Goal: Information Seeking & Learning: Learn about a topic

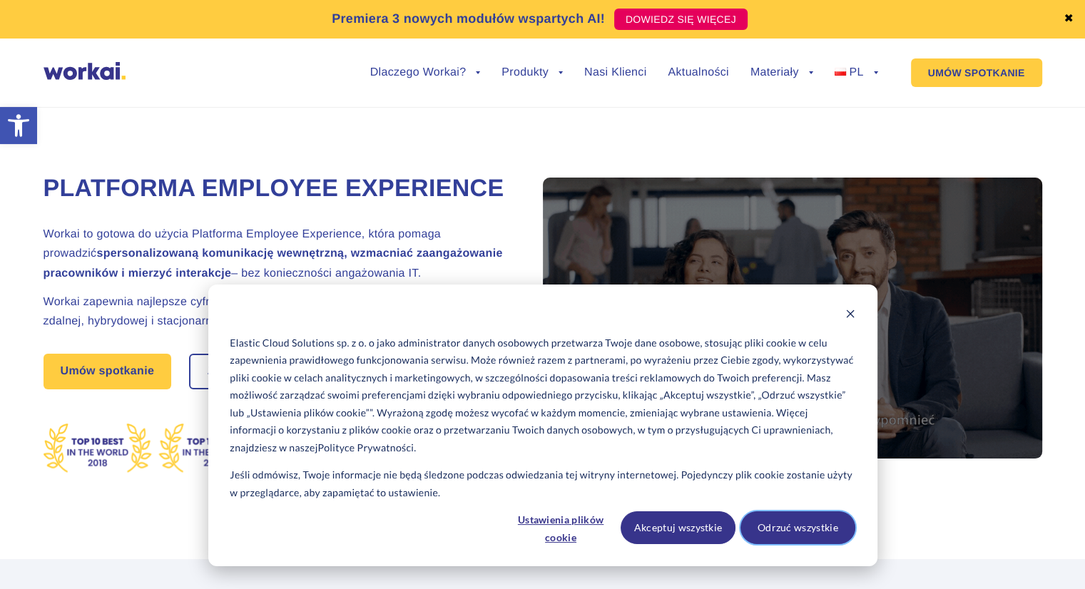
click at [790, 528] on button "Odrzuć wszystkie" at bounding box center [797, 527] width 115 height 33
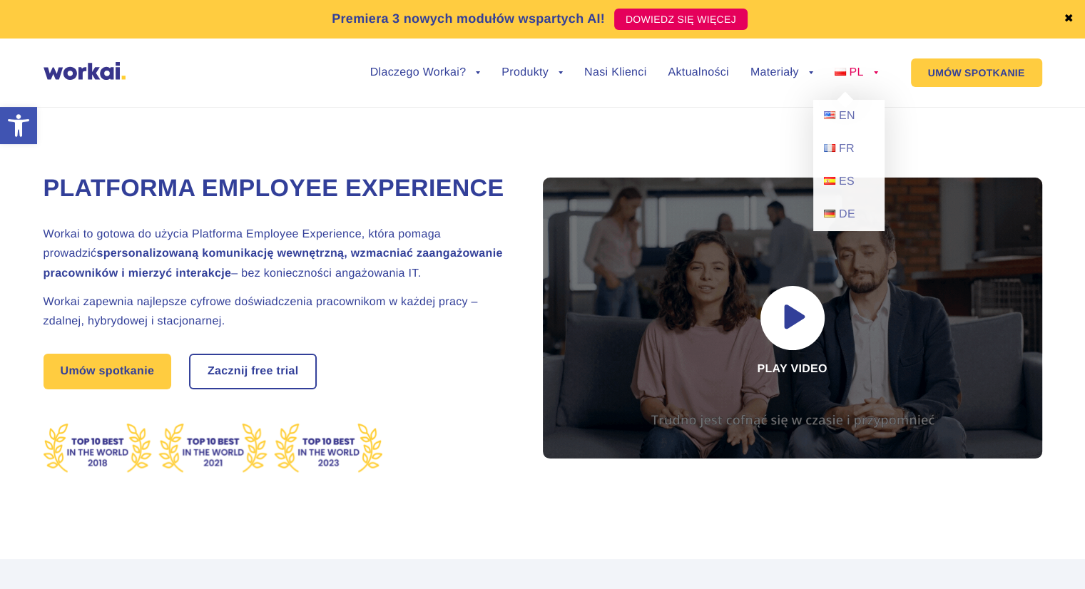
click at [877, 76] on link "PL" at bounding box center [857, 72] width 44 height 11
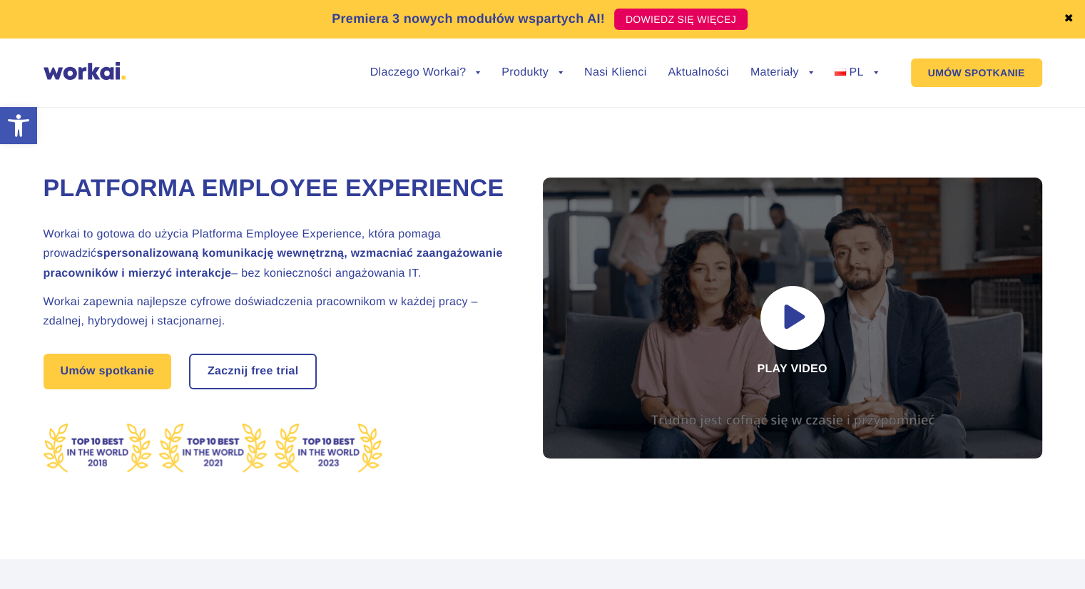
click at [366, 139] on div "Platforma Employee Experience Workai to gotowa do użycia Platforma Employee Exp…" at bounding box center [543, 317] width 999 height 484
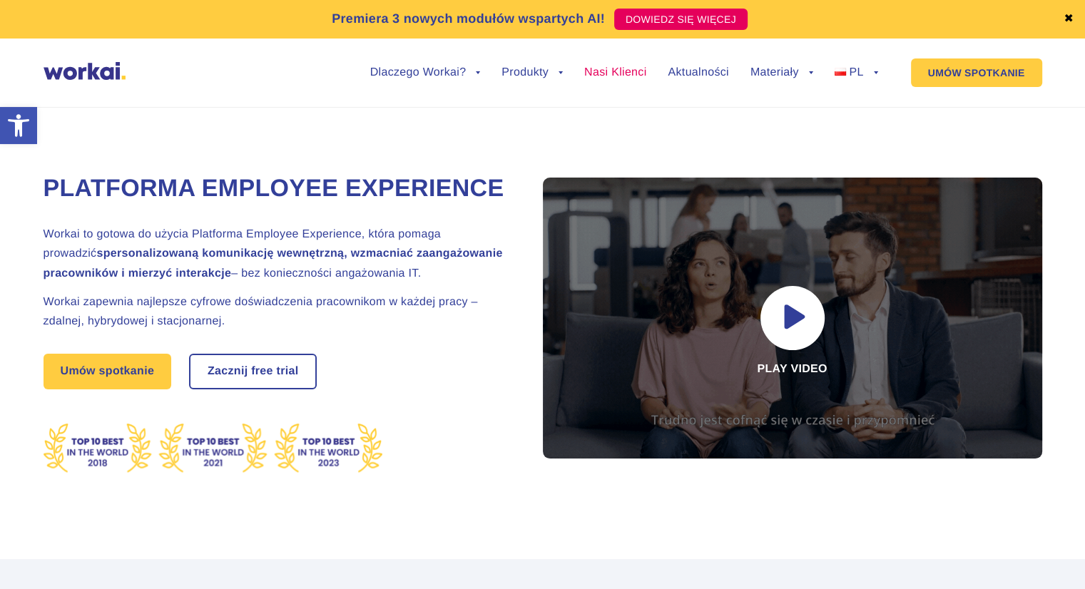
click at [619, 72] on link "Nasi Klienci" at bounding box center [615, 72] width 62 height 11
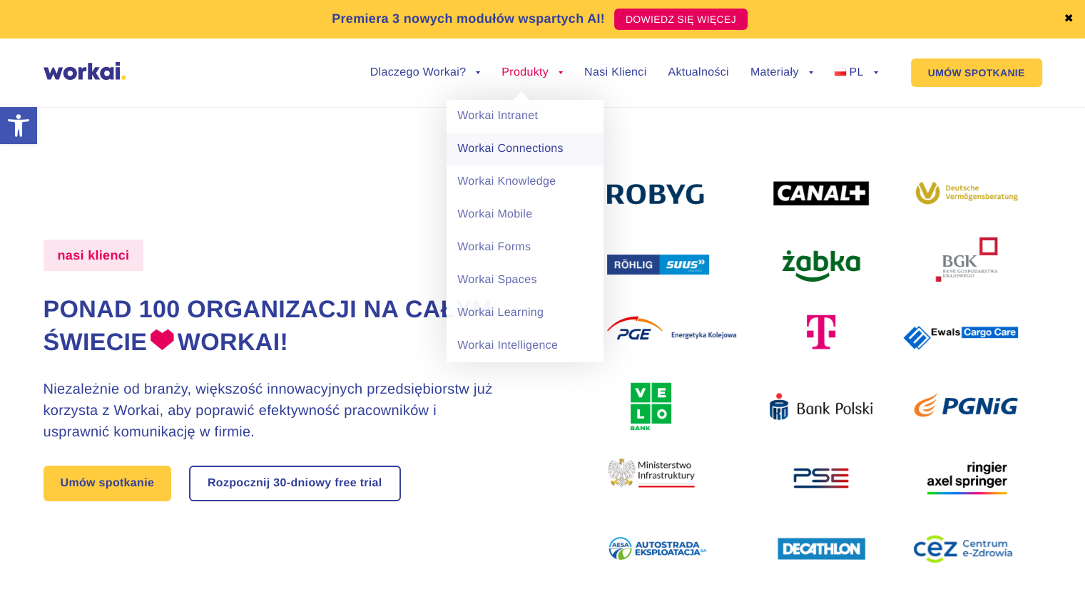
click at [522, 152] on link "Workai Connections" at bounding box center [525, 149] width 157 height 33
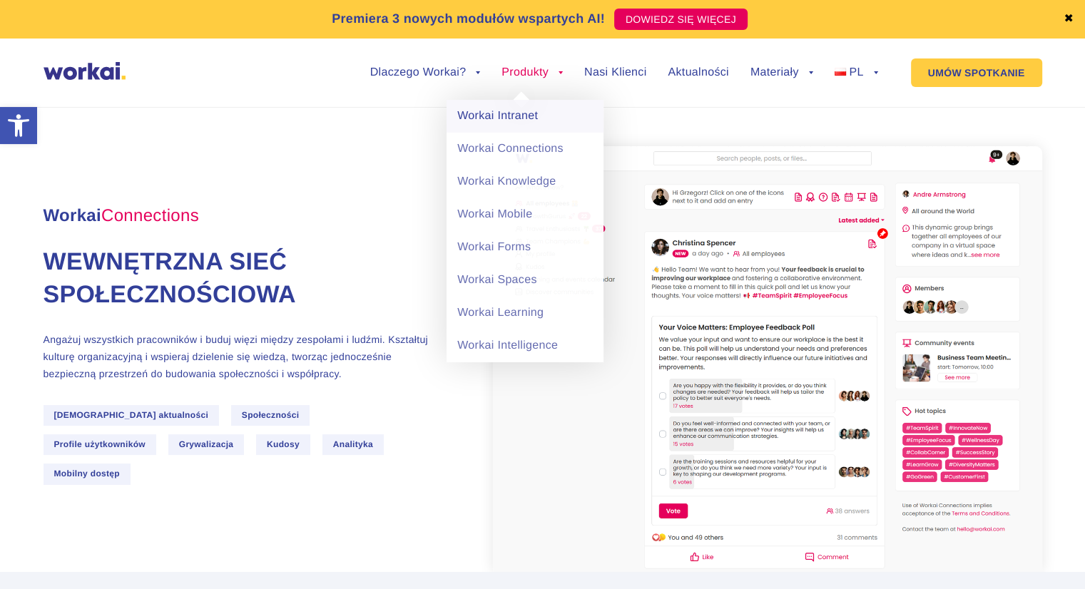
click at [524, 116] on link "Workai Intranet" at bounding box center [525, 116] width 157 height 33
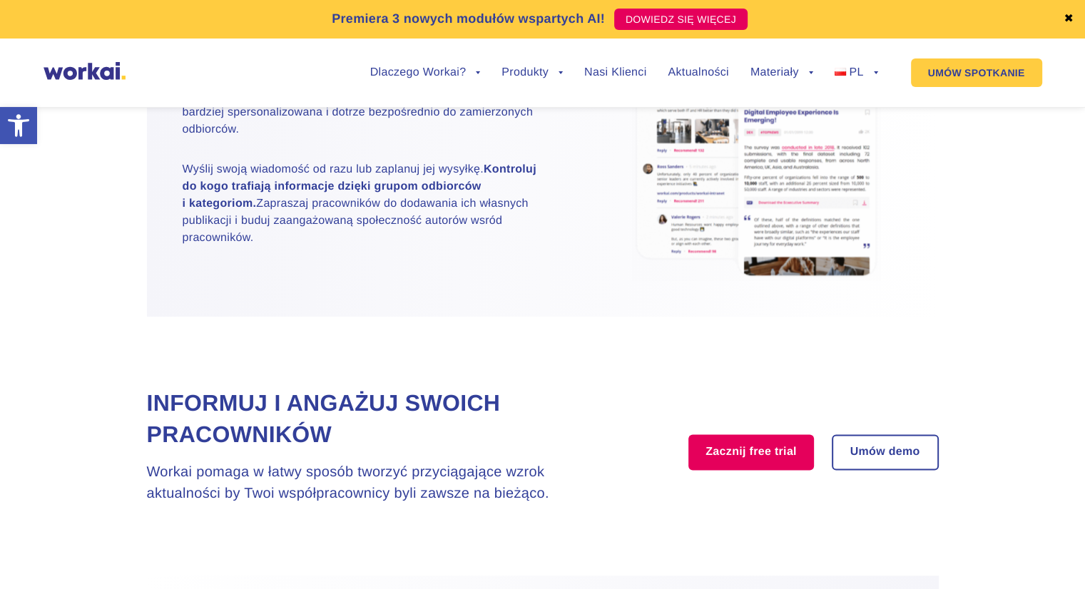
scroll to position [1855, 0]
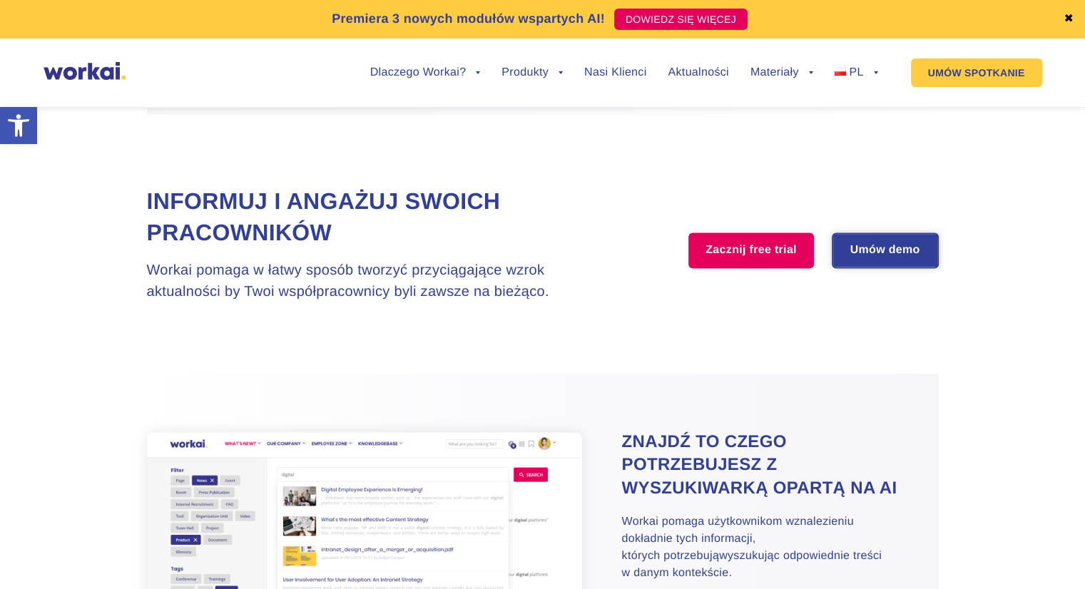
click at [881, 267] on link "Umów demo" at bounding box center [885, 250] width 104 height 33
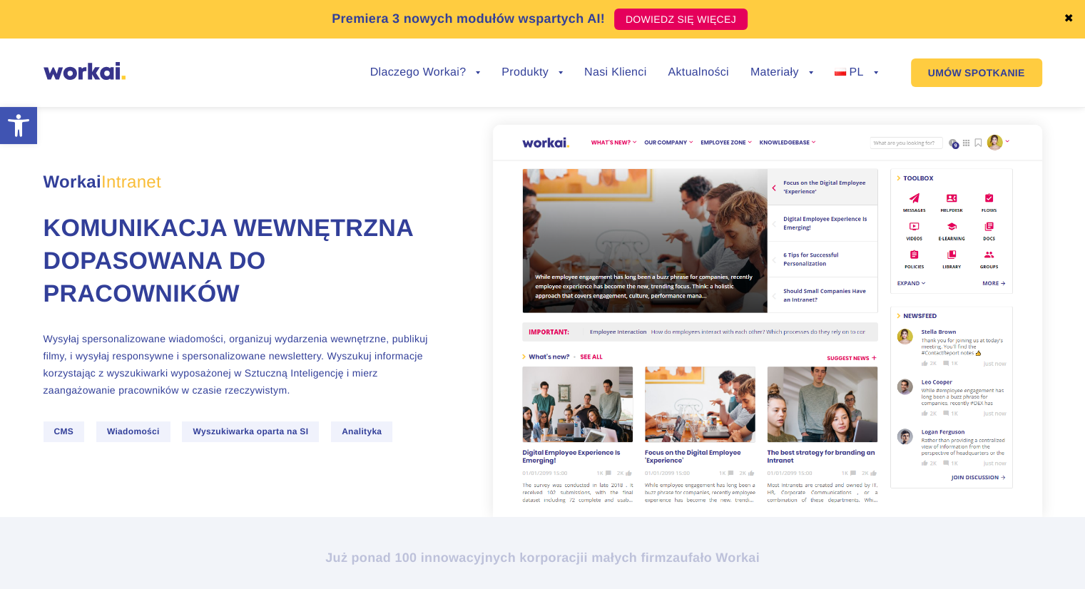
scroll to position [0, 0]
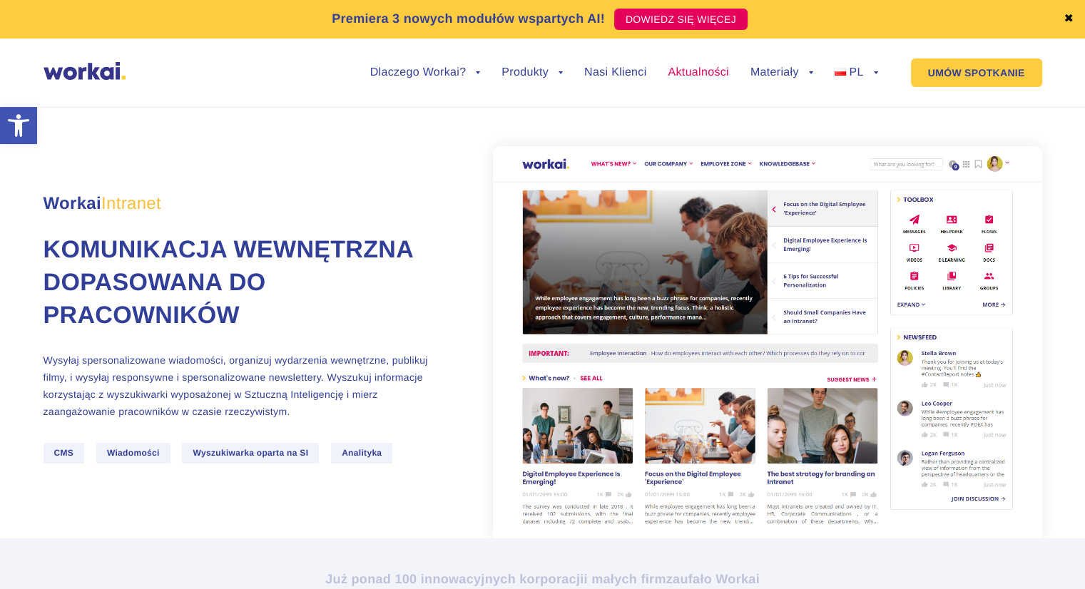
click at [687, 74] on link "Aktualności" at bounding box center [698, 72] width 61 height 11
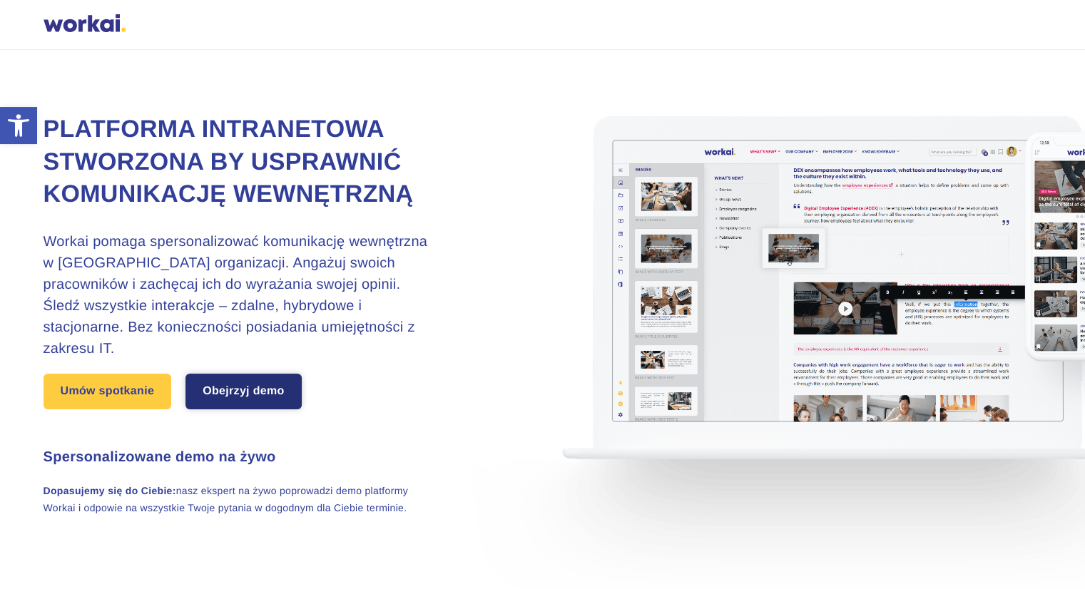
click at [243, 397] on link "Obejrzyj demo" at bounding box center [243, 392] width 116 height 36
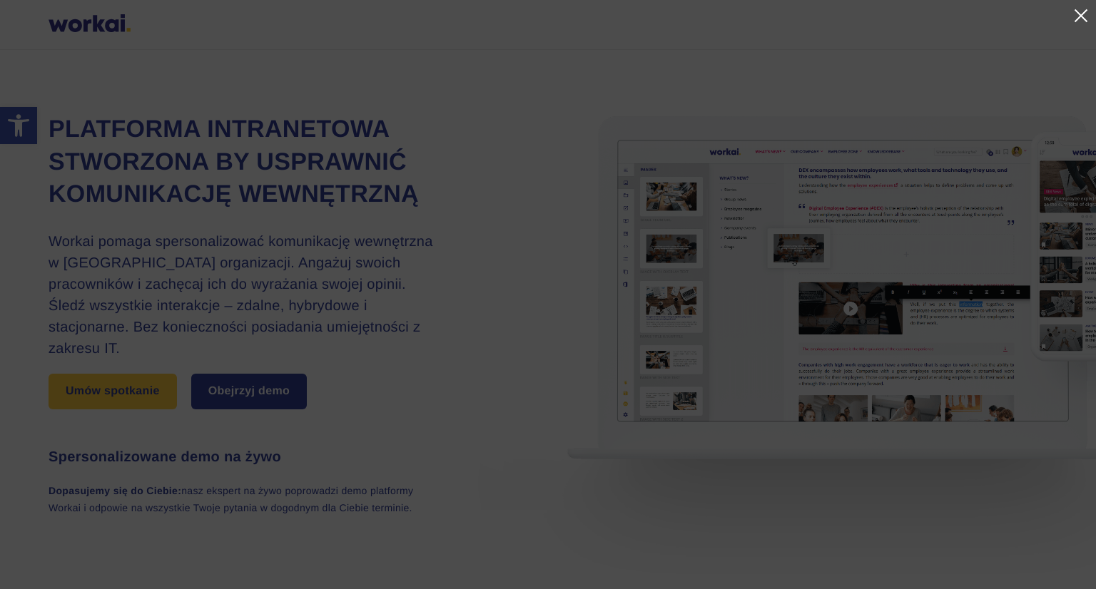
click at [1081, 17] on link at bounding box center [1079, 15] width 17 height 17
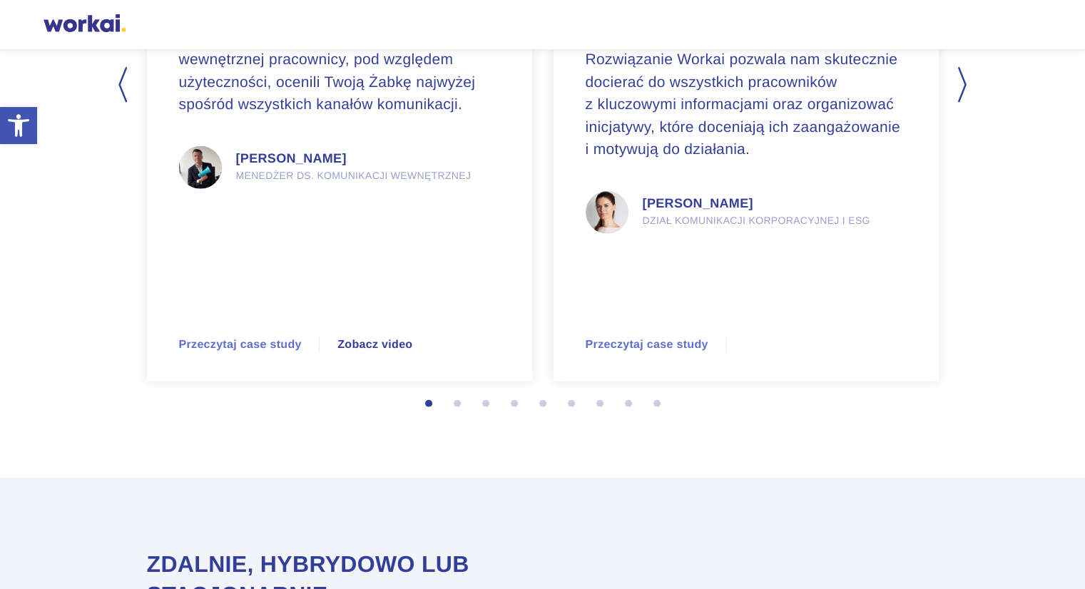
scroll to position [3781, 0]
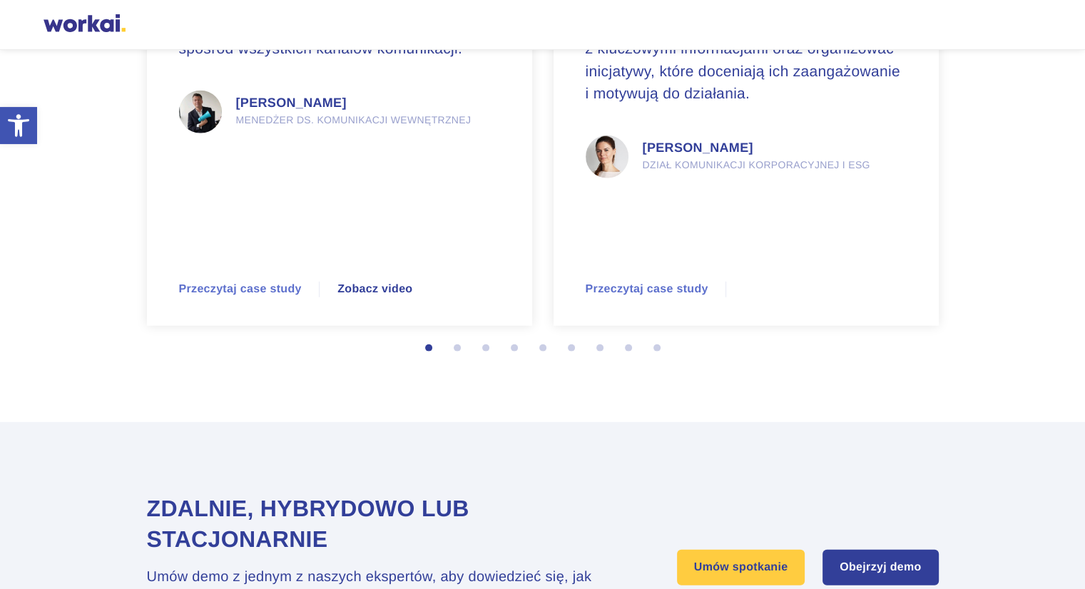
click at [457, 349] on button "2" at bounding box center [461, 352] width 14 height 14
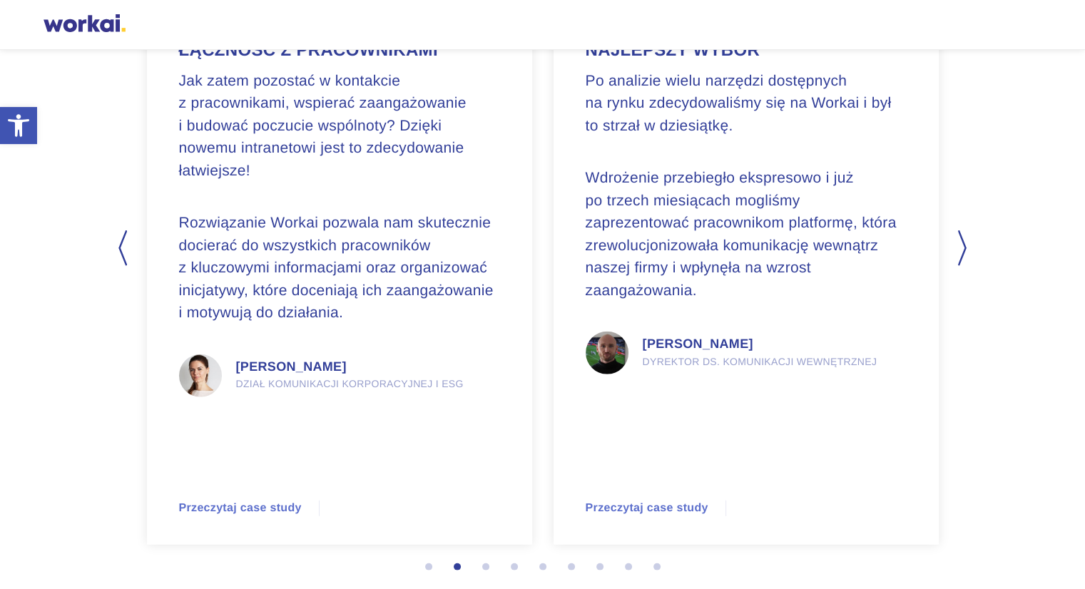
scroll to position [3567, 0]
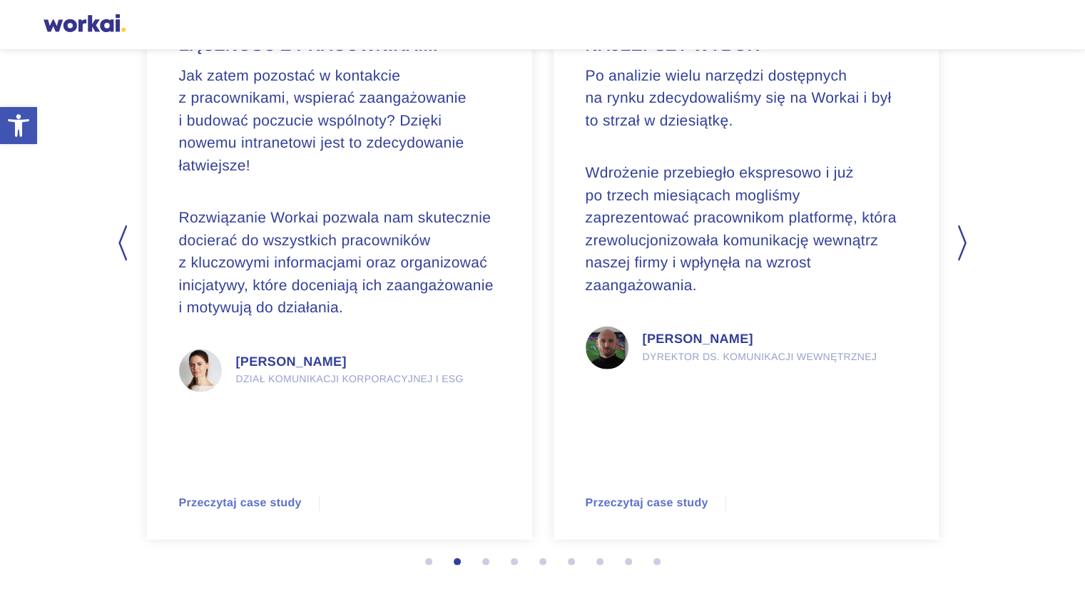
drag, startPoint x: 484, startPoint y: 565, endPoint x: 486, endPoint y: 558, distance: 7.4
click at [484, 565] on button "3" at bounding box center [489, 566] width 14 height 14
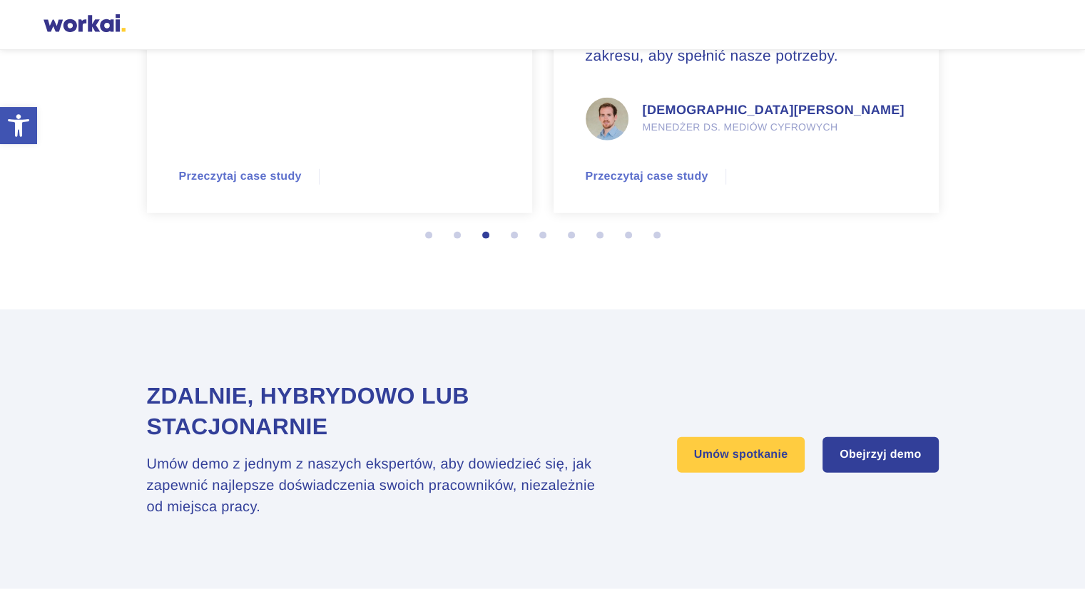
scroll to position [3537, 0]
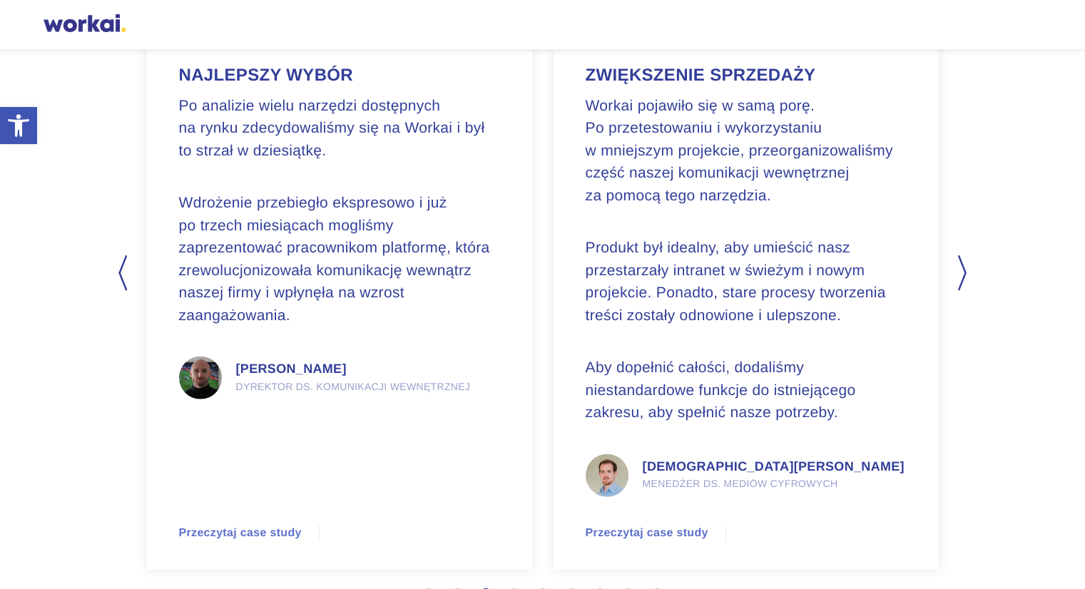
click at [959, 275] on button "Next" at bounding box center [964, 273] width 14 height 36
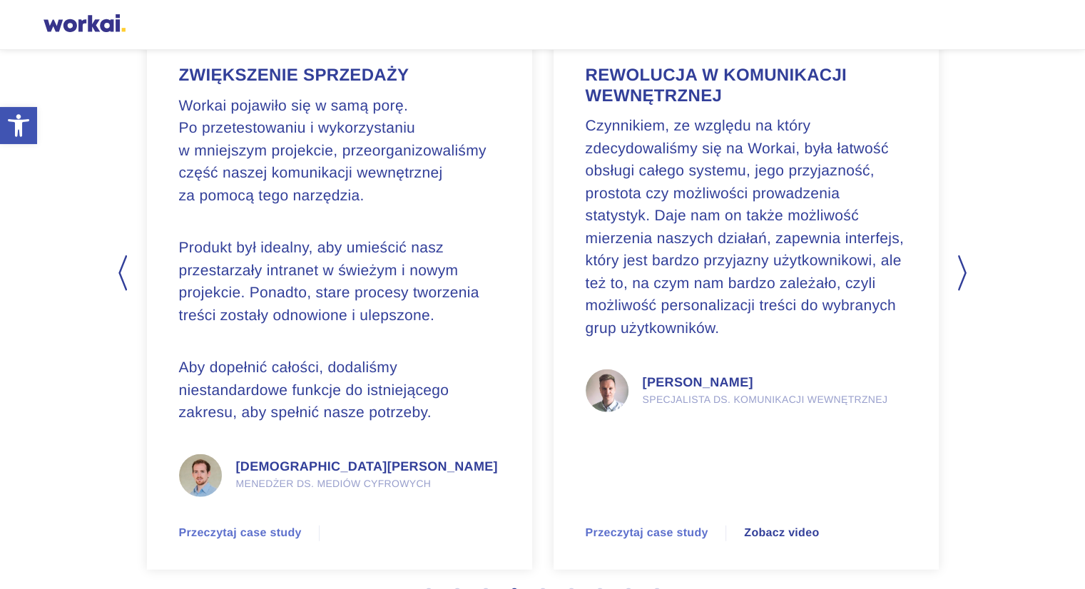
click at [957, 273] on button "Next" at bounding box center [964, 273] width 14 height 36
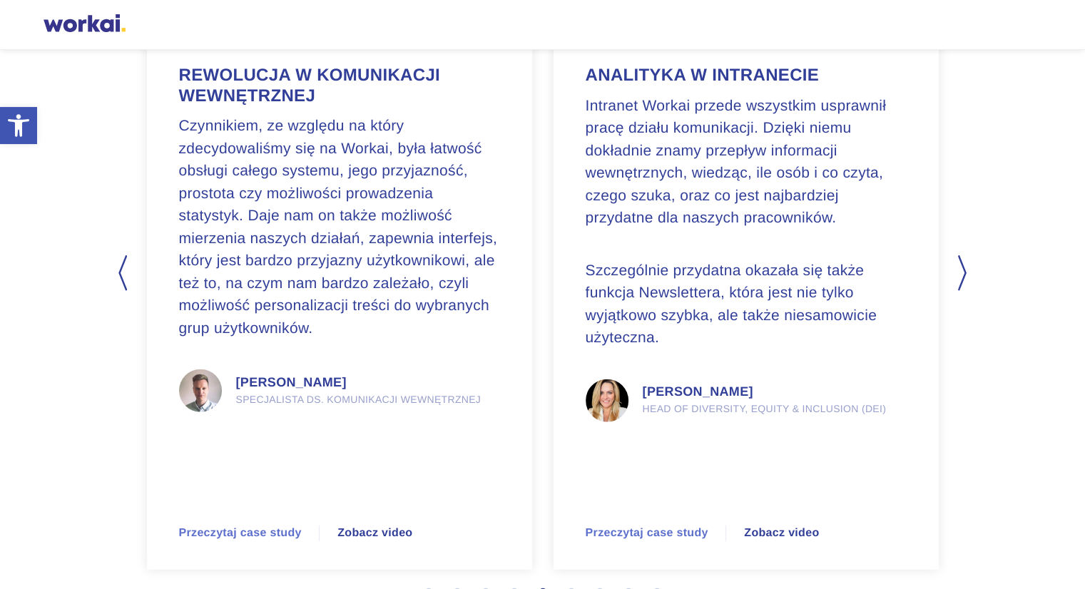
click at [962, 272] on button "Next" at bounding box center [964, 273] width 14 height 36
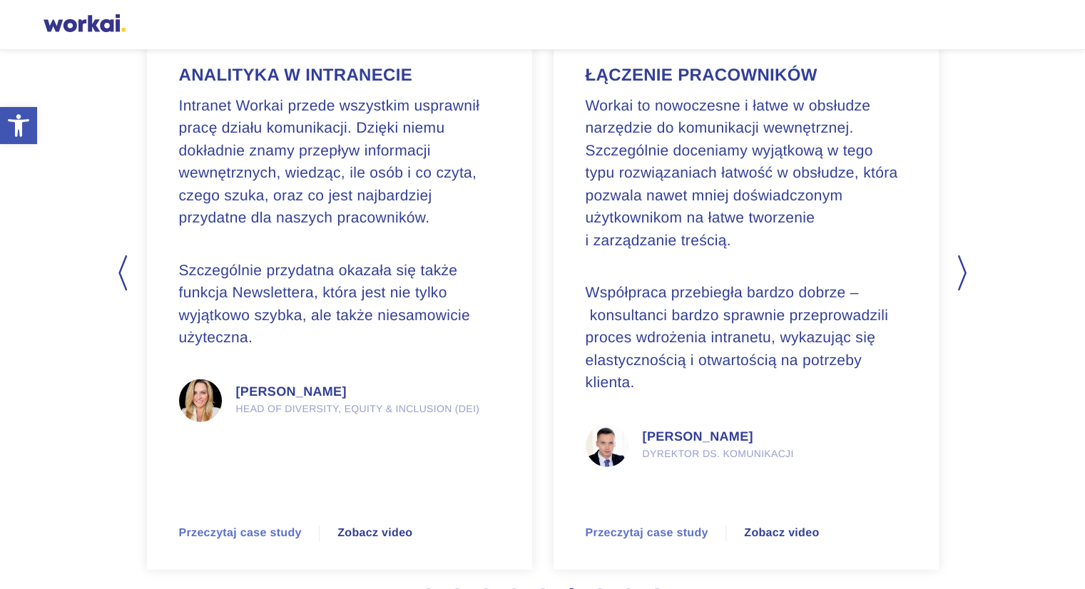
click at [964, 269] on button "Next" at bounding box center [964, 273] width 14 height 36
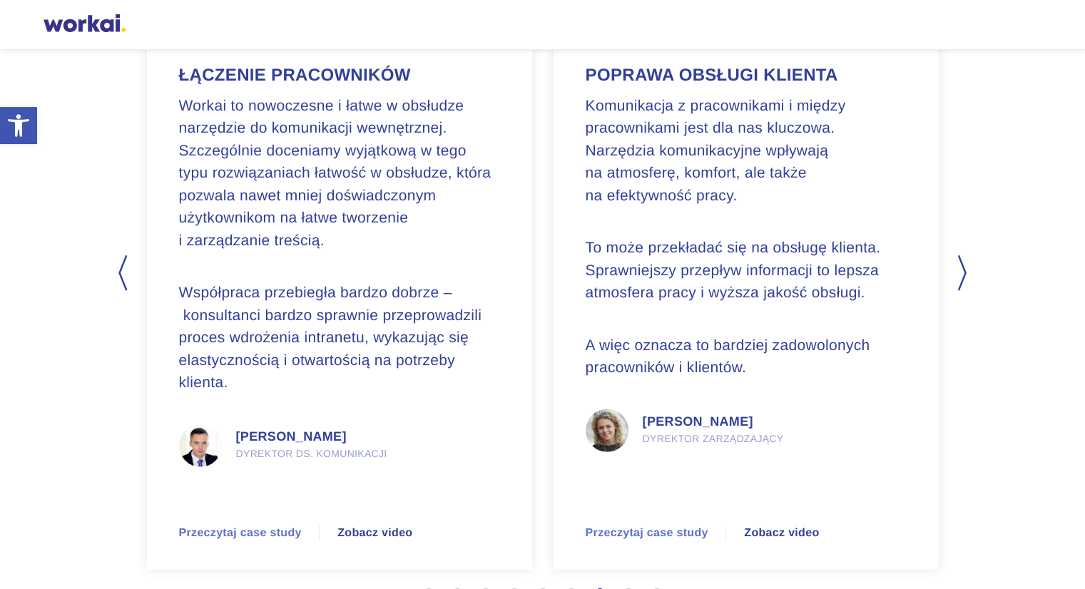
click at [962, 270] on button "Next" at bounding box center [964, 273] width 14 height 36
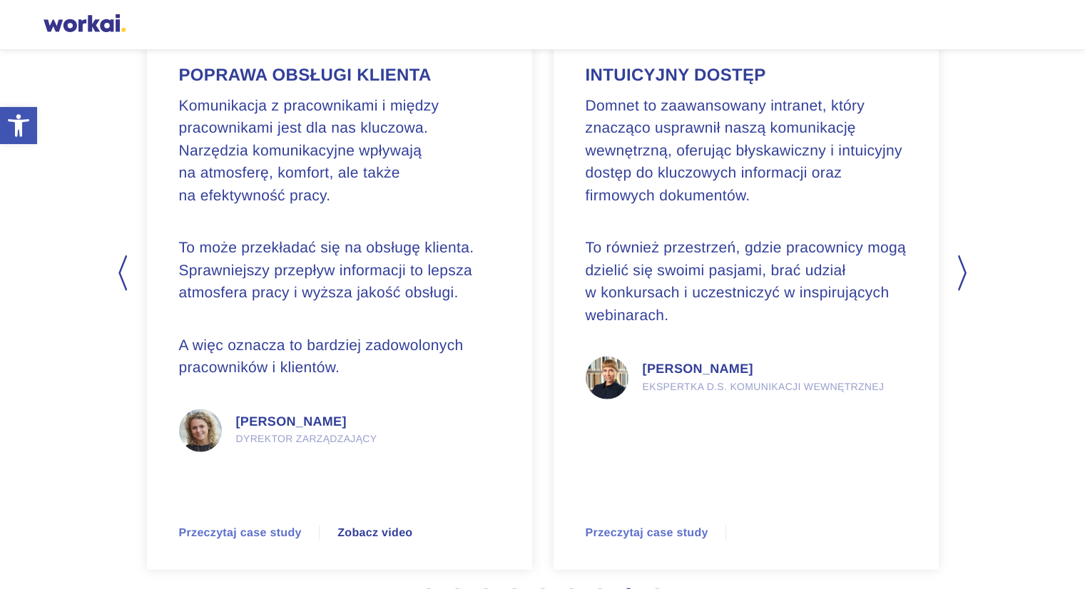
click at [964, 260] on button "Next" at bounding box center [964, 273] width 14 height 36
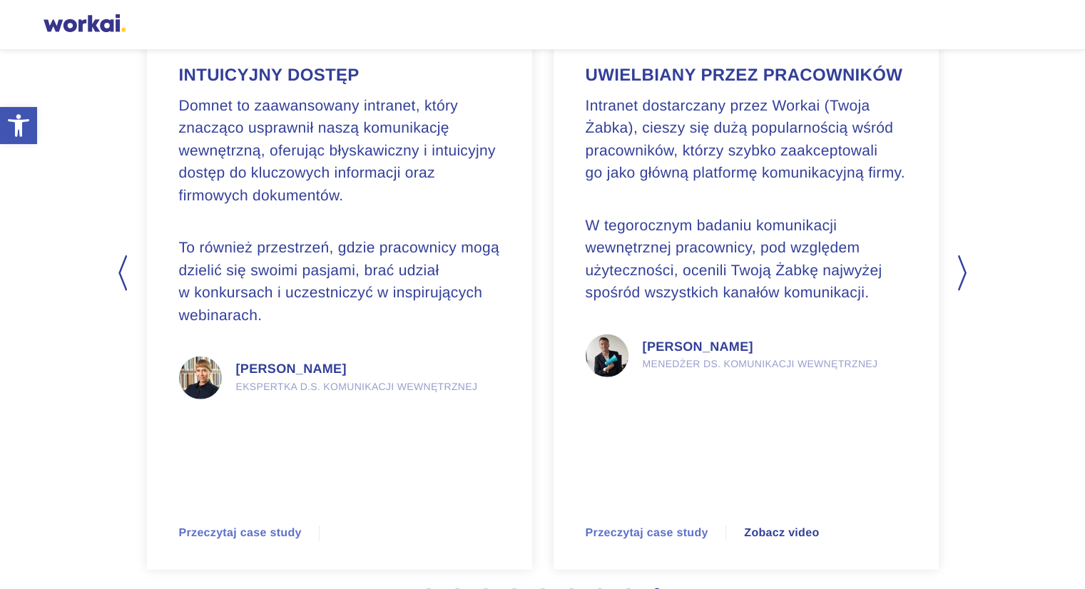
click at [957, 270] on button "Next" at bounding box center [964, 273] width 14 height 36
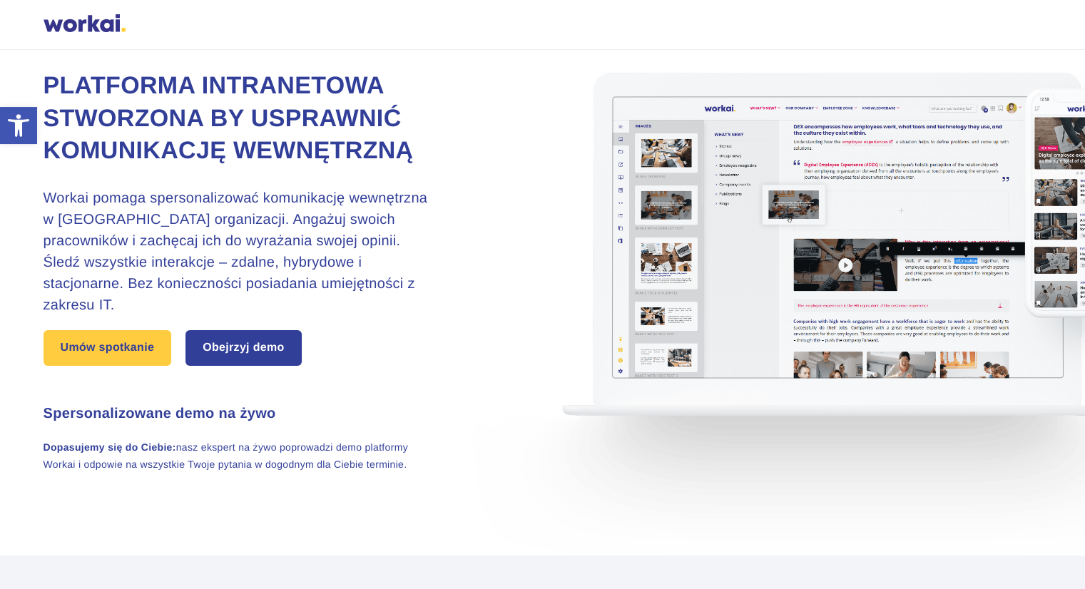
scroll to position [0, 0]
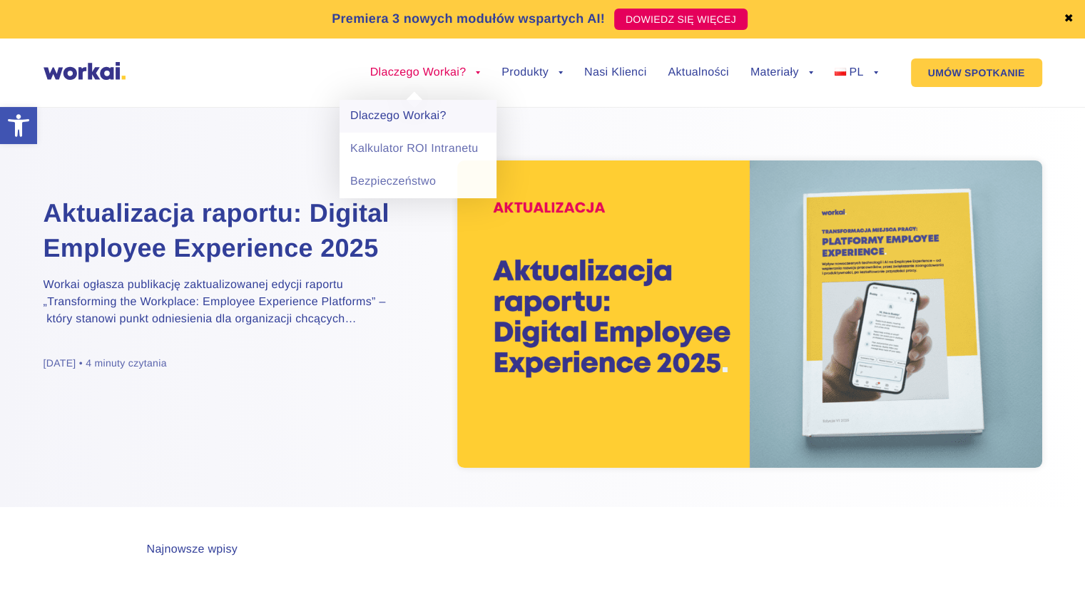
click at [394, 118] on link "Dlaczego Workai?" at bounding box center [418, 116] width 157 height 33
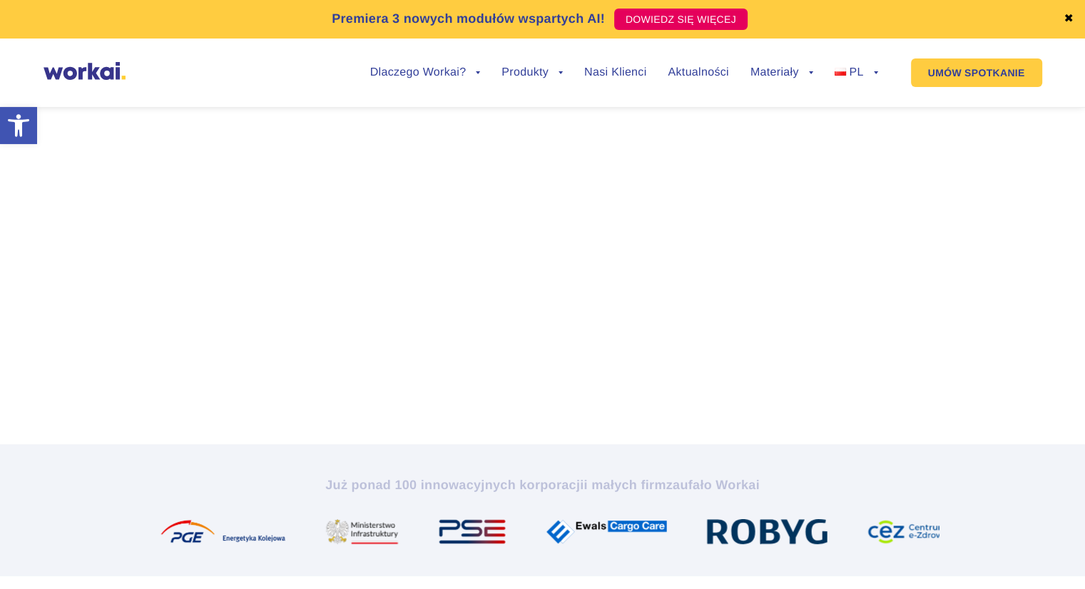
scroll to position [208, 0]
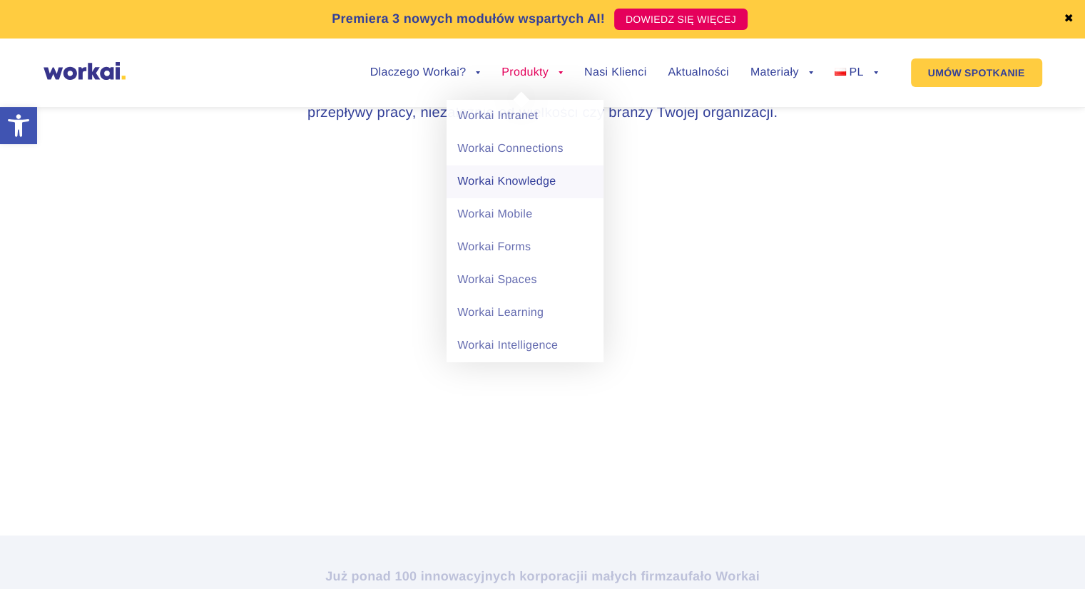
click at [531, 186] on link "Workai Knowledge" at bounding box center [525, 181] width 157 height 33
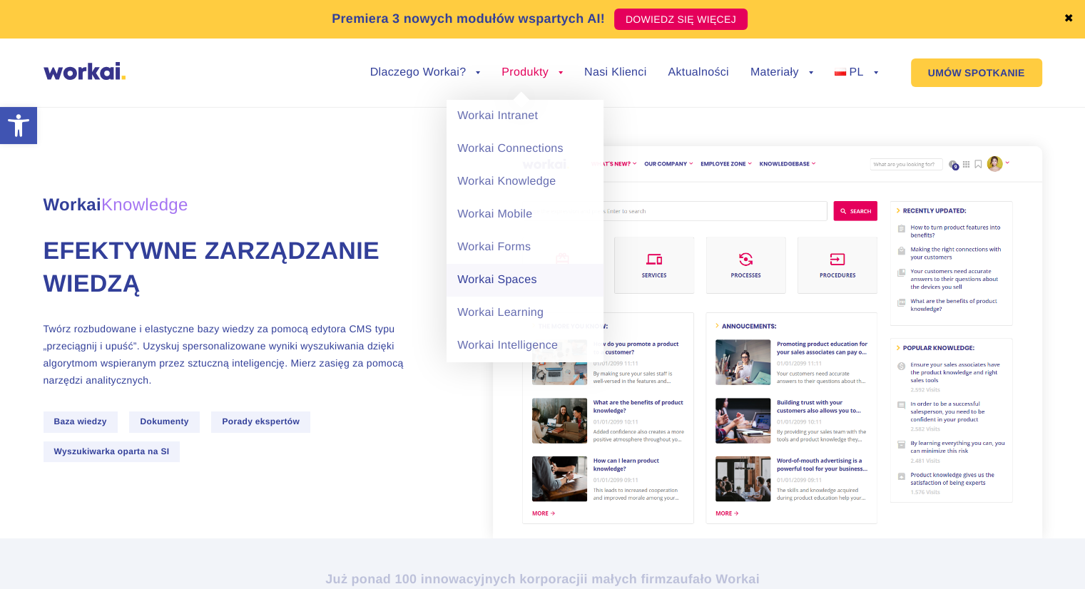
click at [509, 286] on link "Workai Spaces" at bounding box center [525, 280] width 157 height 33
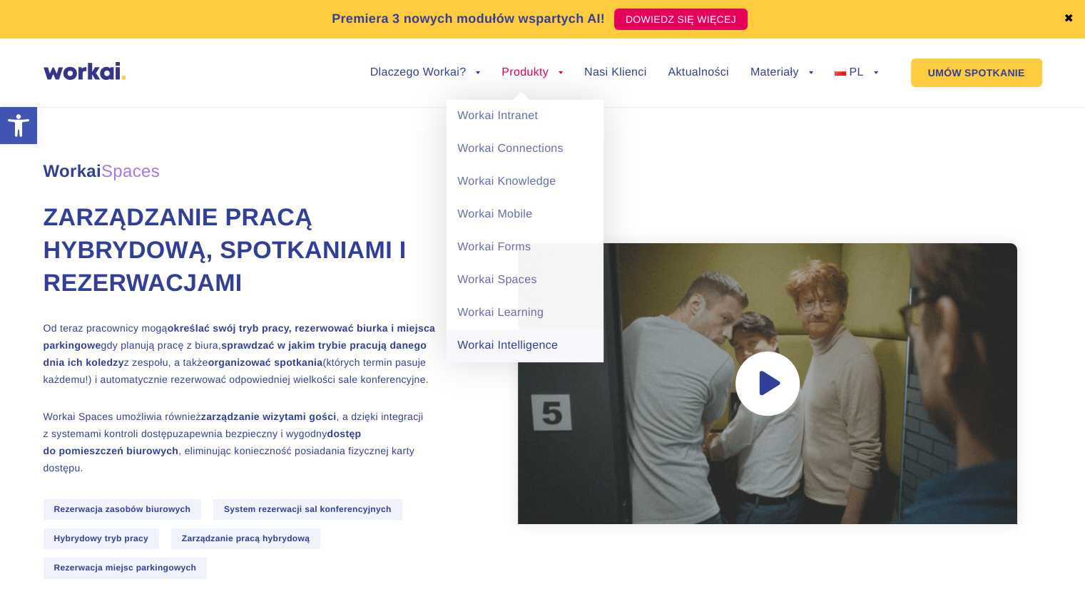
click at [524, 343] on link "Workai Intelligence" at bounding box center [525, 346] width 157 height 33
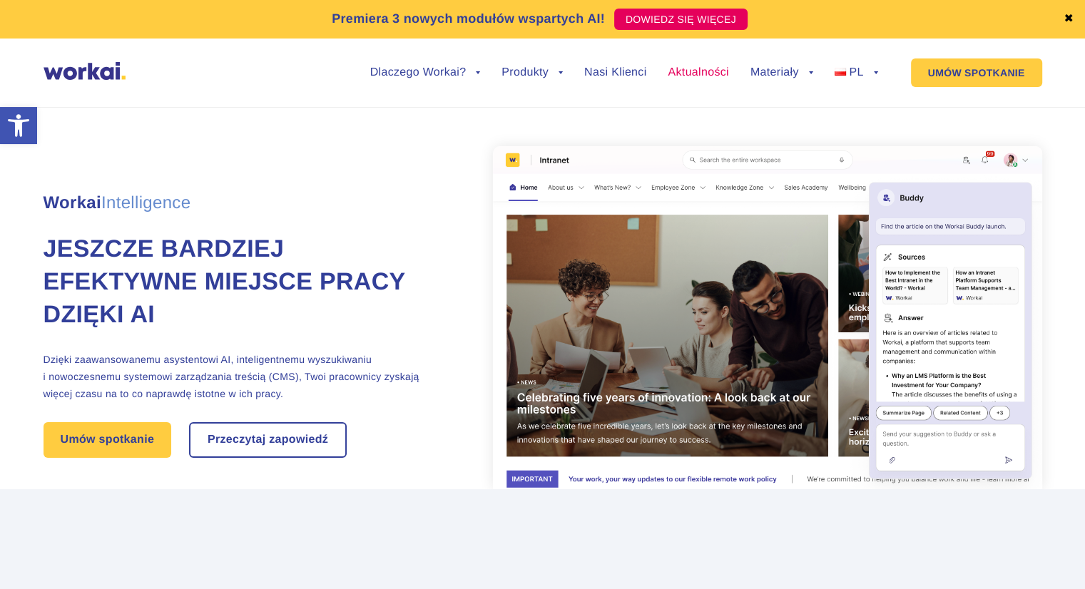
click at [693, 68] on link "Aktualności" at bounding box center [698, 72] width 61 height 11
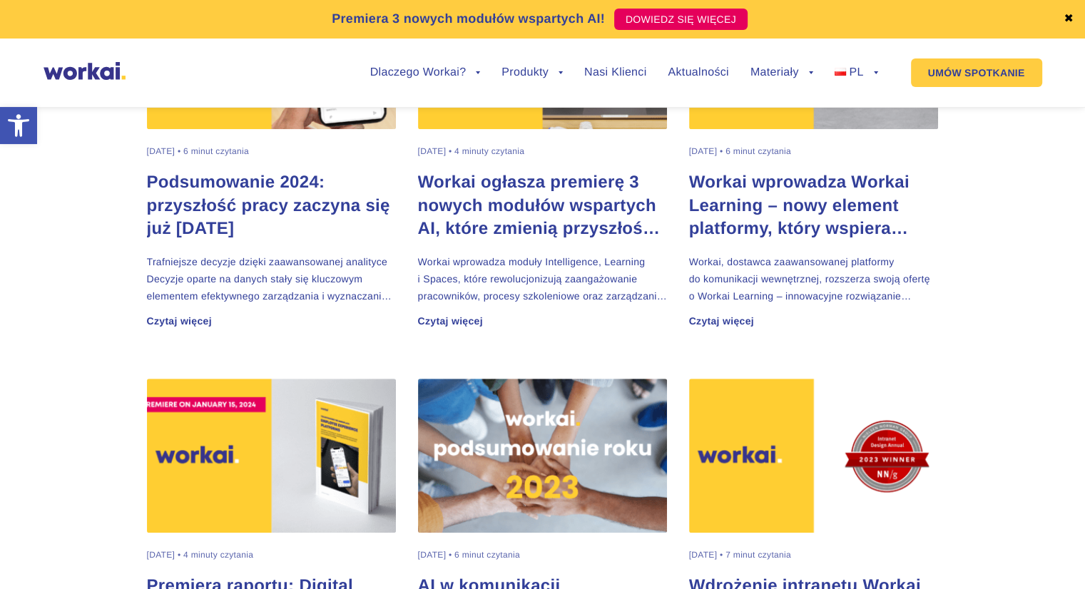
scroll to position [999, 0]
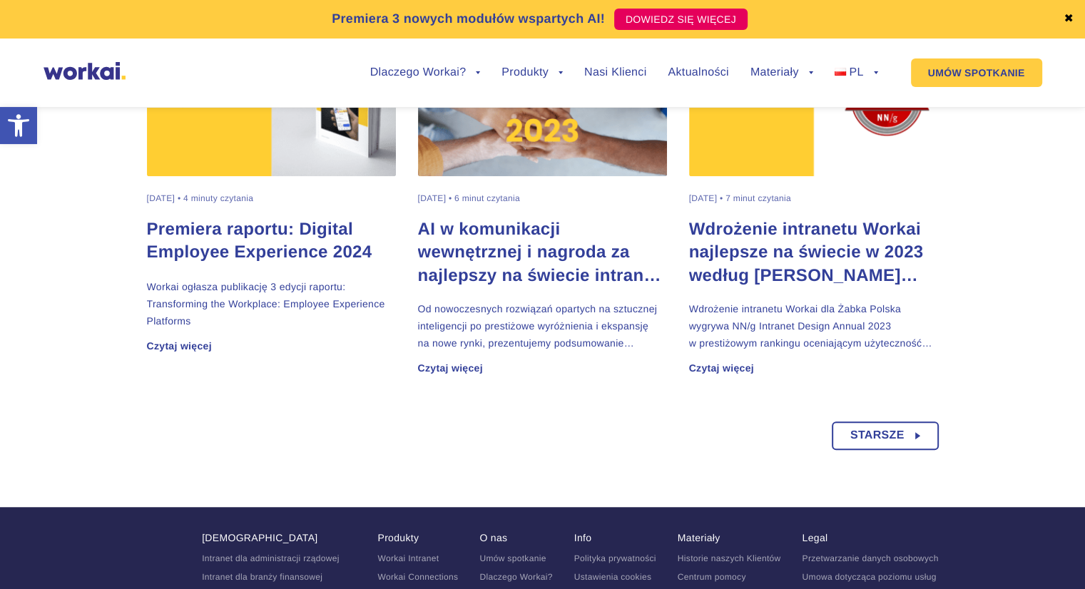
click at [478, 249] on h2 "AI w komunikacji wewnętrznej i nagroda za najlepszy na świecie intranet – podsu…" at bounding box center [543, 252] width 250 height 68
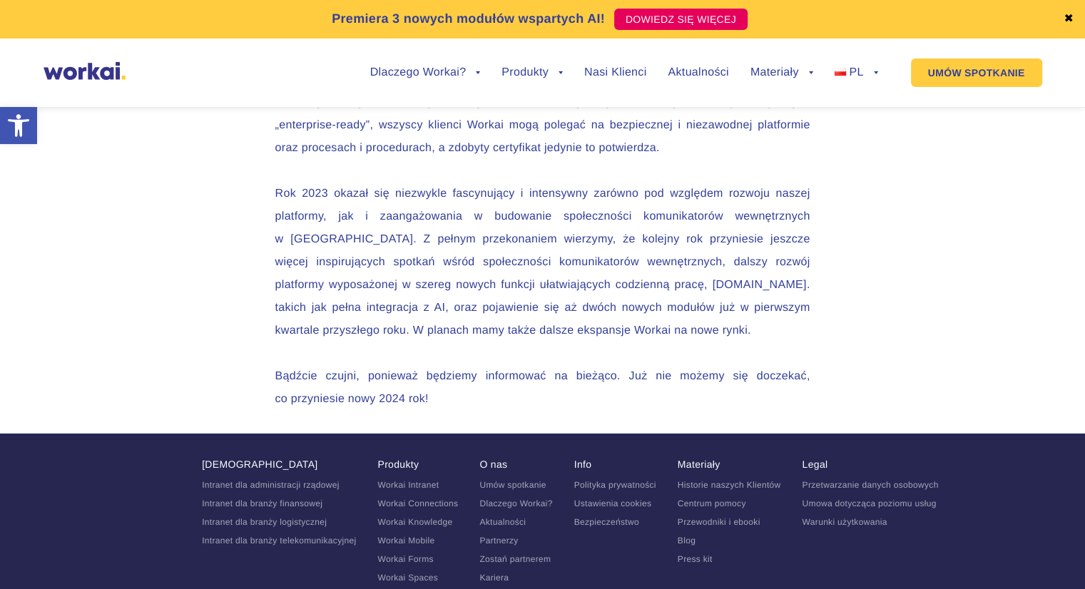
scroll to position [4840, 0]
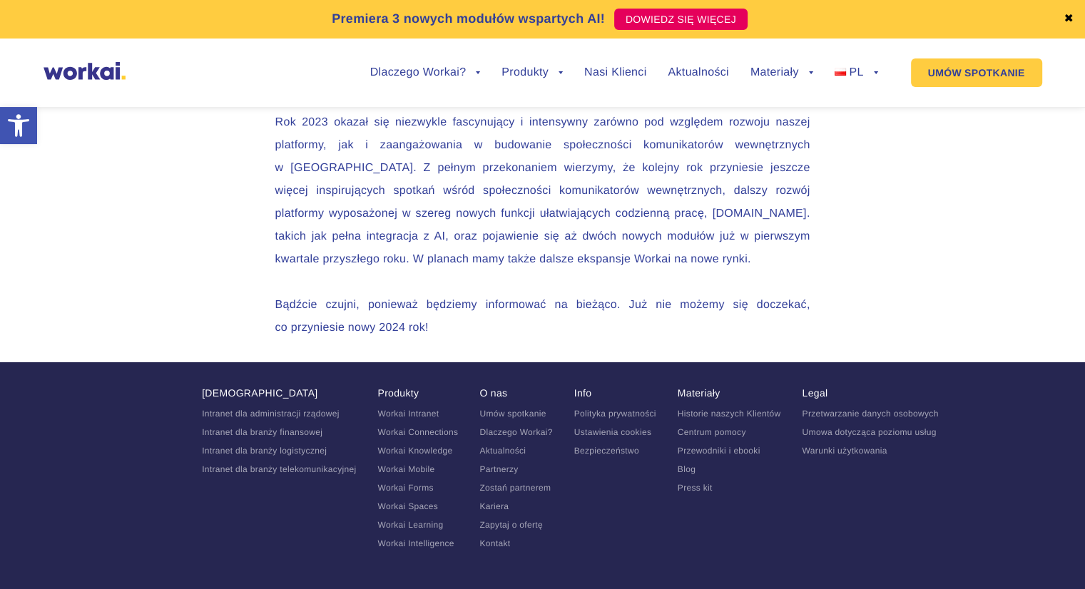
click at [302, 409] on link "Intranet dla administracji rządowej" at bounding box center [271, 414] width 138 height 10
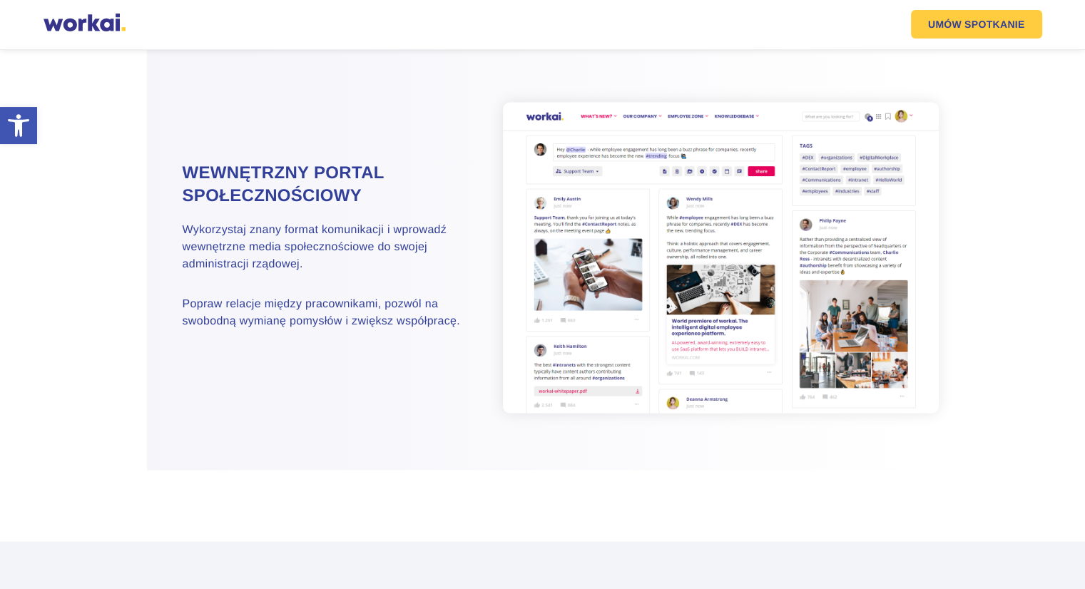
scroll to position [1926, 0]
